Goal: Task Accomplishment & Management: Manage account settings

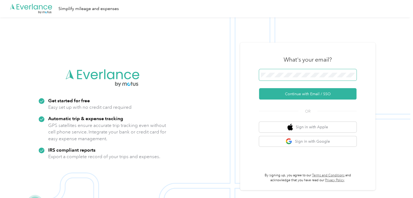
click at [300, 73] on span at bounding box center [307, 74] width 97 height 11
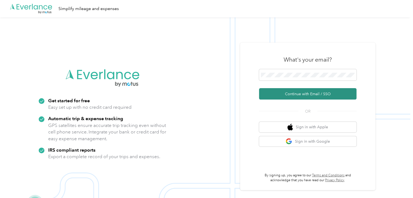
click at [309, 89] on button "Continue with Email / SSO" at bounding box center [307, 93] width 97 height 11
click at [305, 94] on button "Continue with Email / SSO" at bounding box center [307, 93] width 97 height 11
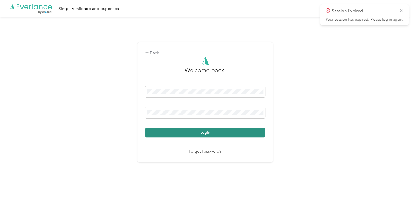
click at [185, 132] on button "Login" at bounding box center [205, 131] width 120 height 9
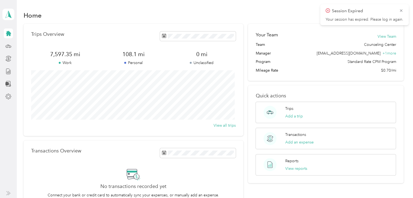
click at [4, 53] on div at bounding box center [8, 64] width 9 height 73
click at [7, 46] on icon at bounding box center [8, 46] width 6 height 6
